Goal: Information Seeking & Learning: Learn about a topic

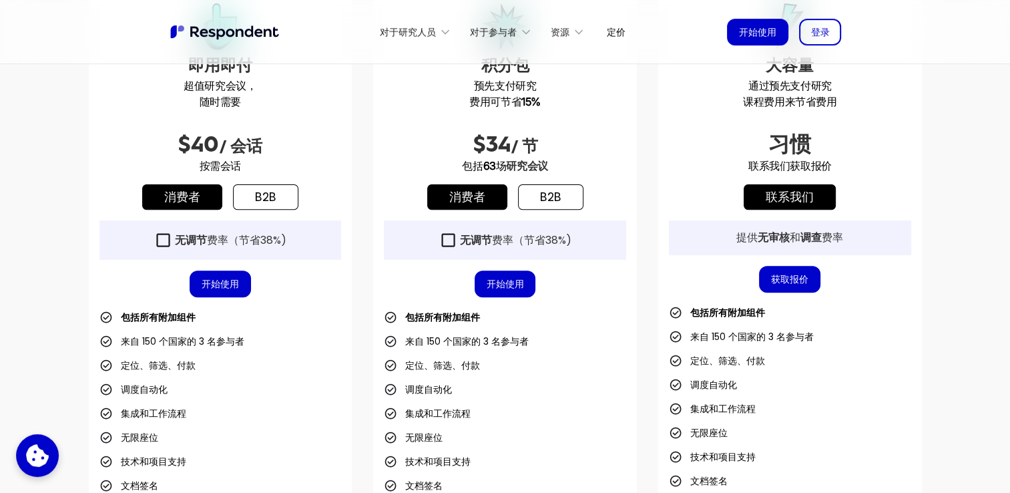
scroll to position [467, 0]
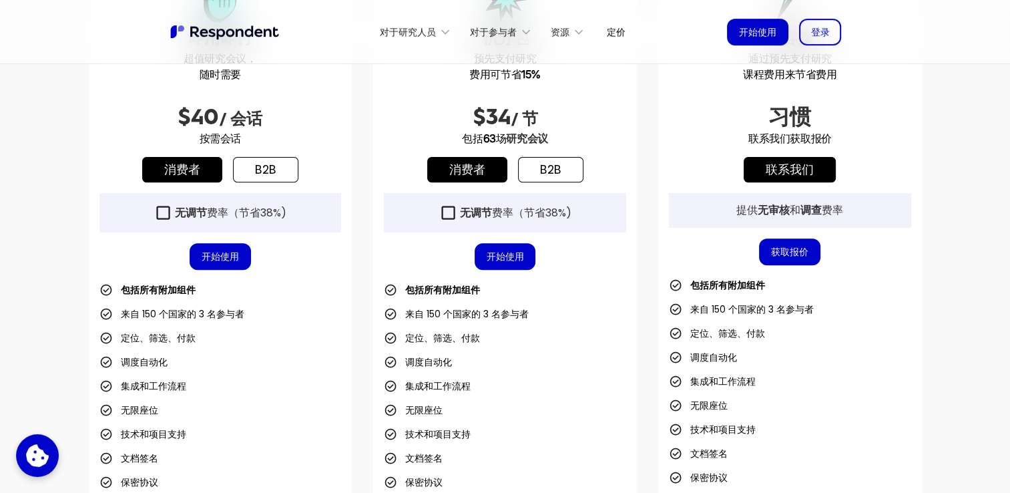
click at [491, 256] on link "开始使用" at bounding box center [505, 256] width 61 height 27
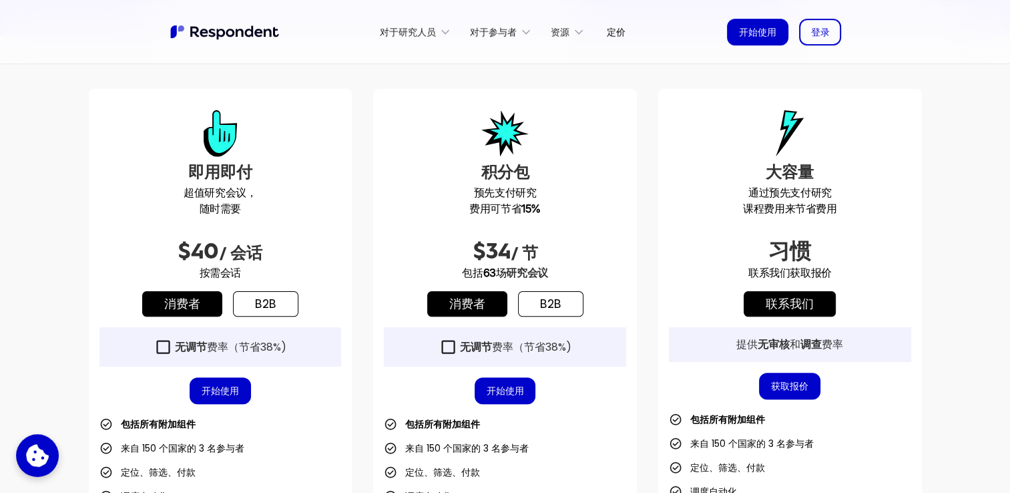
scroll to position [467, 0]
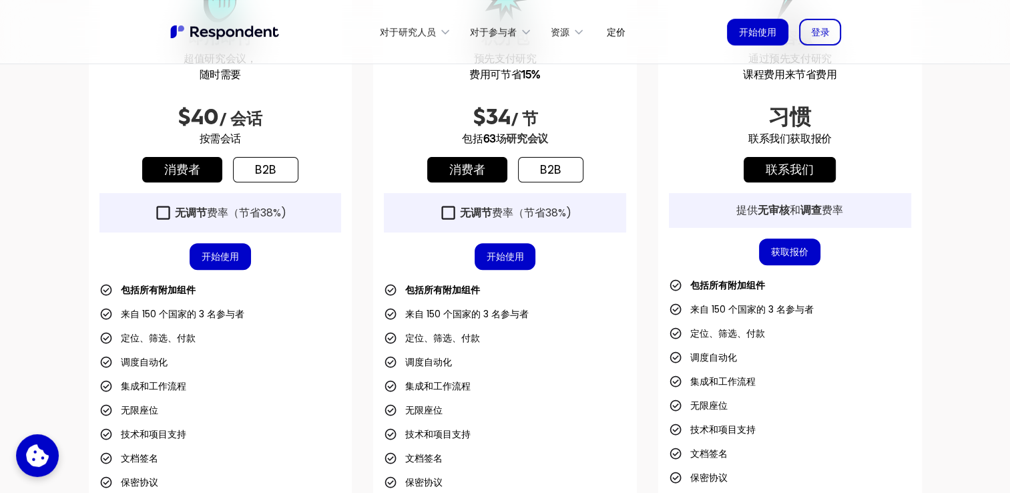
click at [513, 248] on link "开始使用" at bounding box center [505, 256] width 61 height 27
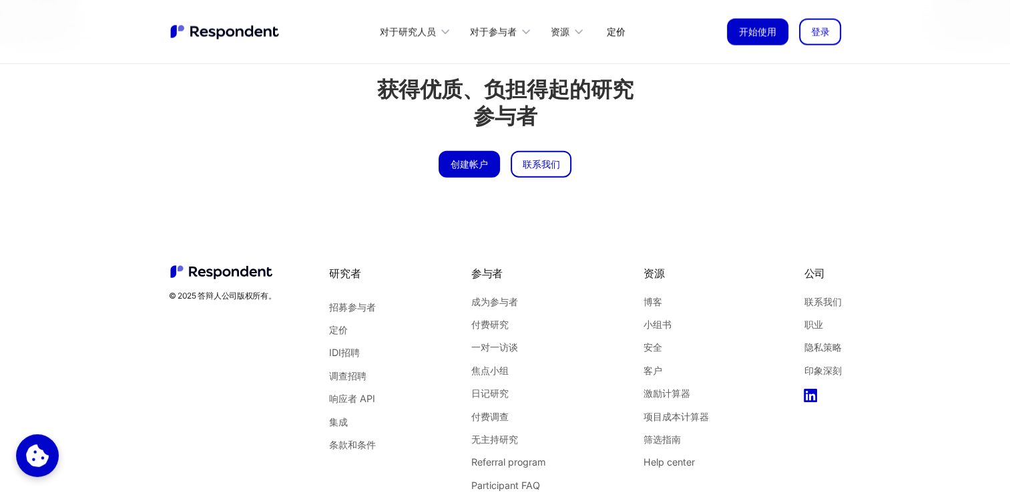
scroll to position [3201, 0]
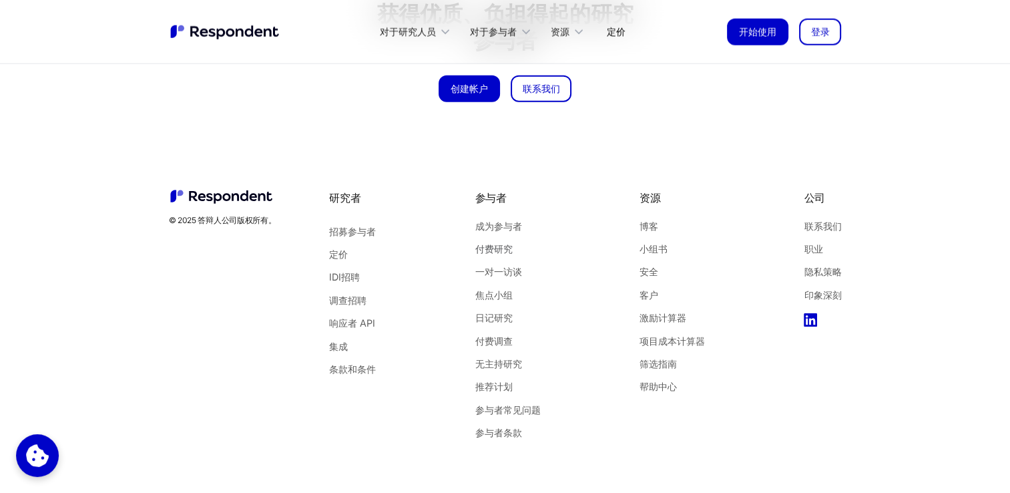
click at [491, 250] on link "付费研究" at bounding box center [507, 248] width 65 height 17
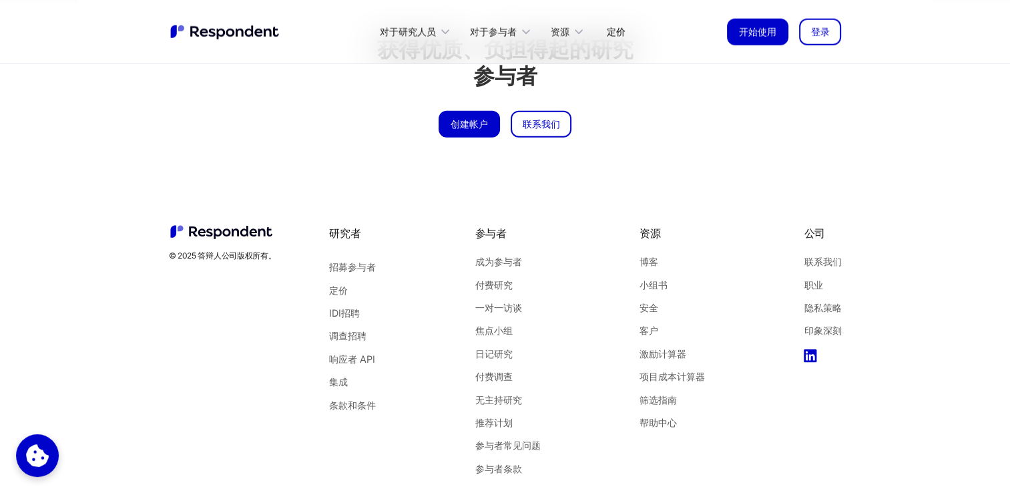
scroll to position [3237, 0]
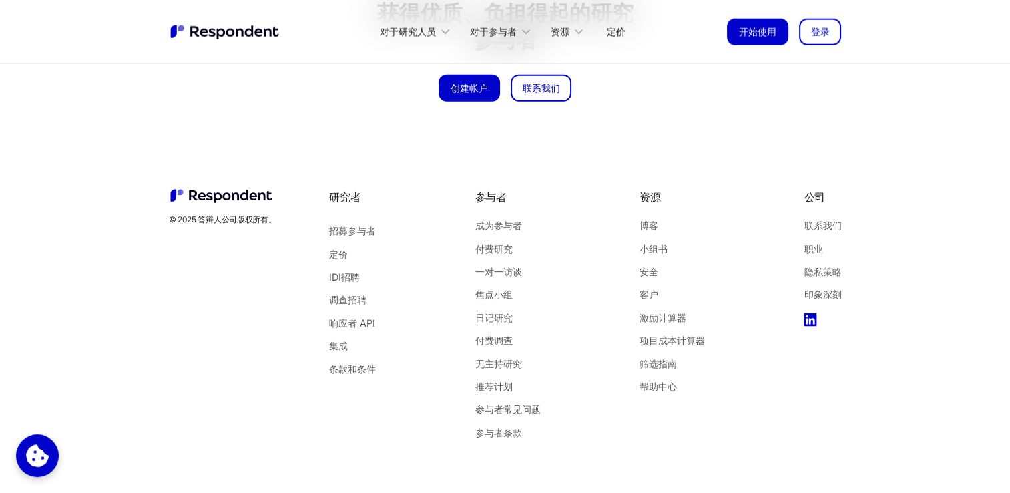
click at [521, 412] on link "参与者常见问题" at bounding box center [507, 408] width 65 height 17
click at [830, 271] on link "隐私策略" at bounding box center [822, 271] width 37 height 17
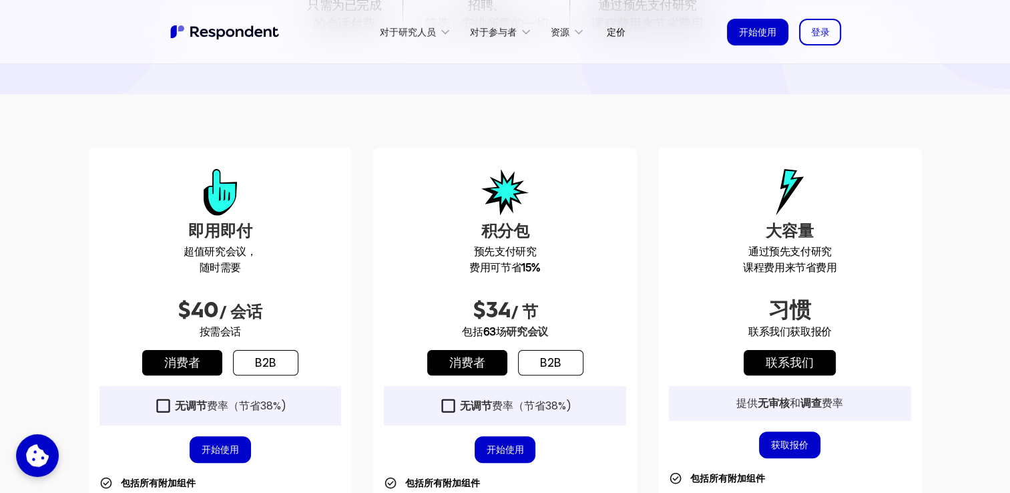
scroll to position [267, 0]
